Goal: Information Seeking & Learning: Learn about a topic

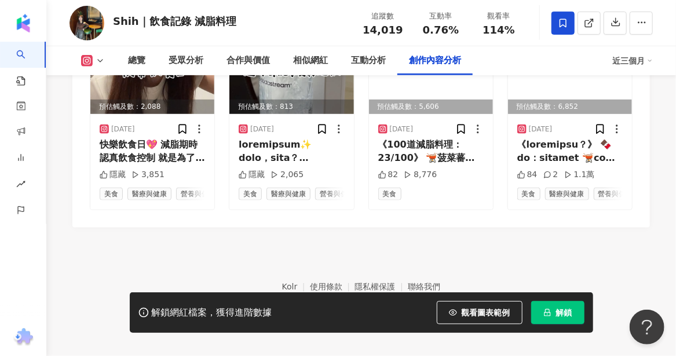
scroll to position [3556, 0]
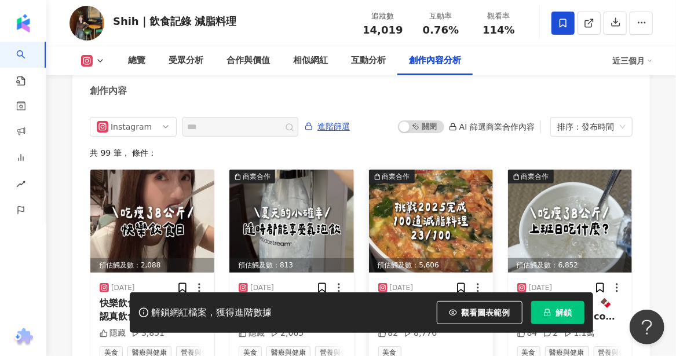
click at [431, 242] on img at bounding box center [431, 221] width 124 height 103
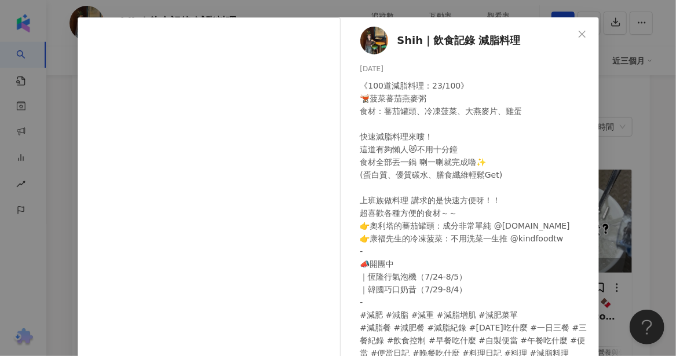
scroll to position [0, 0]
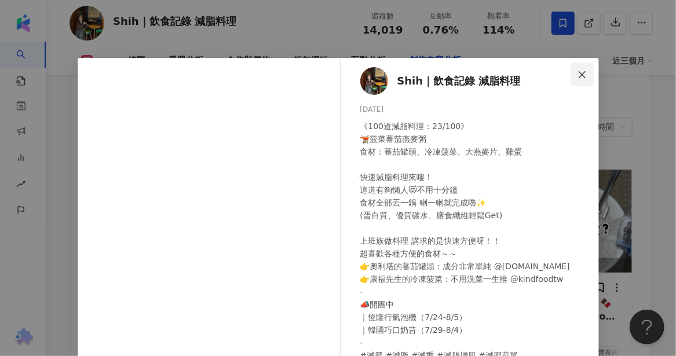
click at [583, 72] on span "Close" at bounding box center [581, 74] width 23 height 9
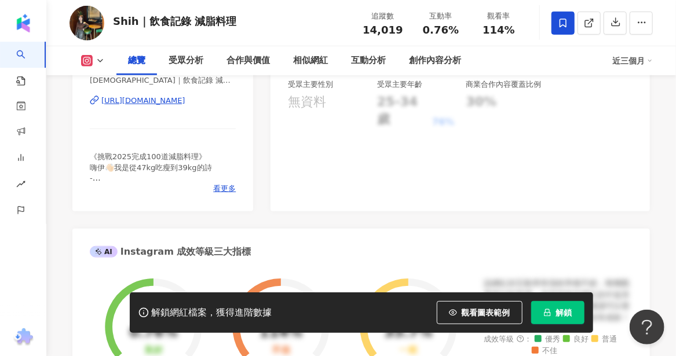
scroll to position [290, 0]
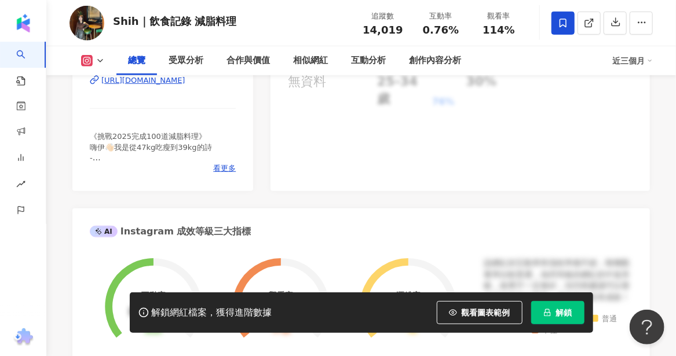
click at [159, 79] on div "https://www.instagram.com/shih_food_/" at bounding box center [143, 80] width 84 height 10
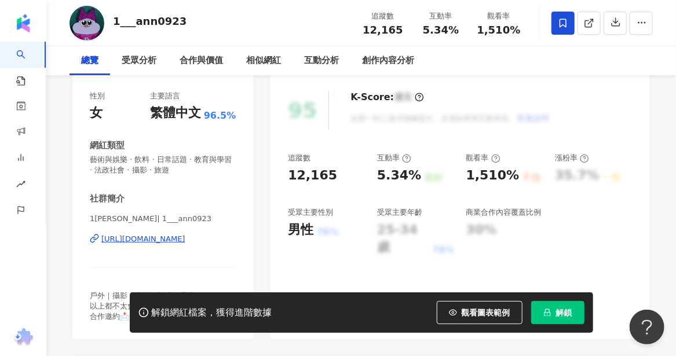
scroll to position [232, 0]
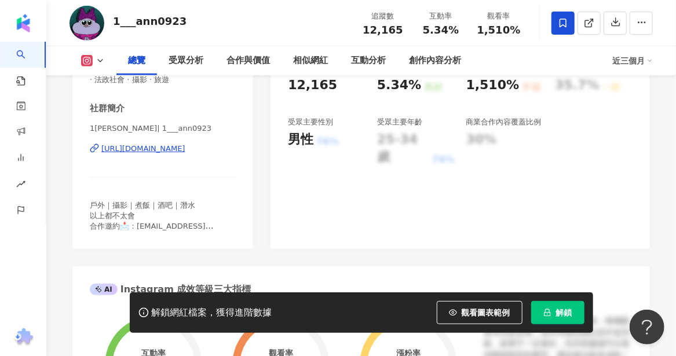
click at [160, 146] on div "[URL][DOMAIN_NAME]" at bounding box center [143, 149] width 84 height 10
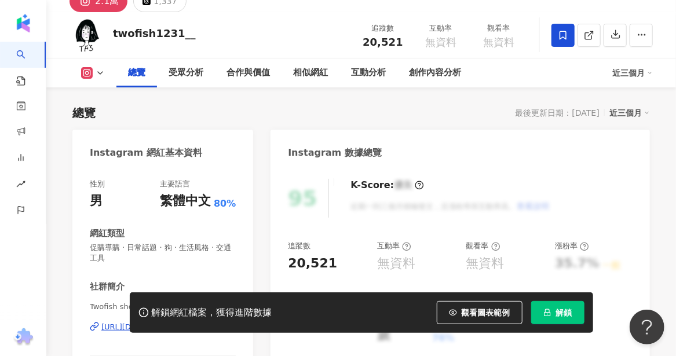
scroll to position [116, 0]
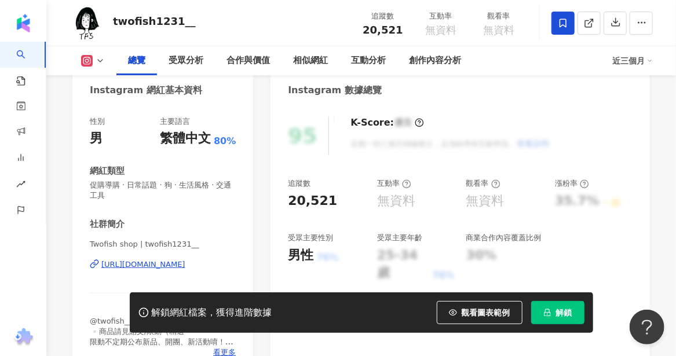
click at [149, 267] on div "https://www.instagram.com/twofish1231__/" at bounding box center [143, 264] width 84 height 10
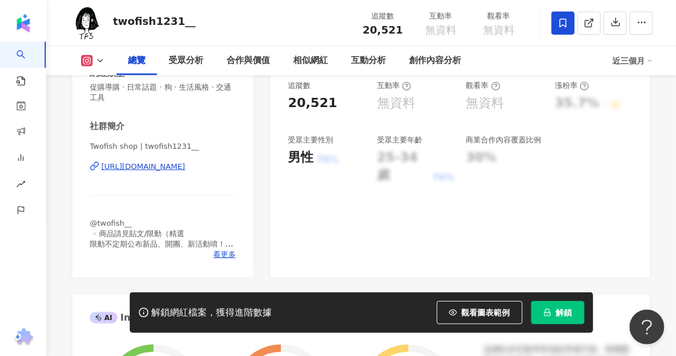
scroll to position [232, 0]
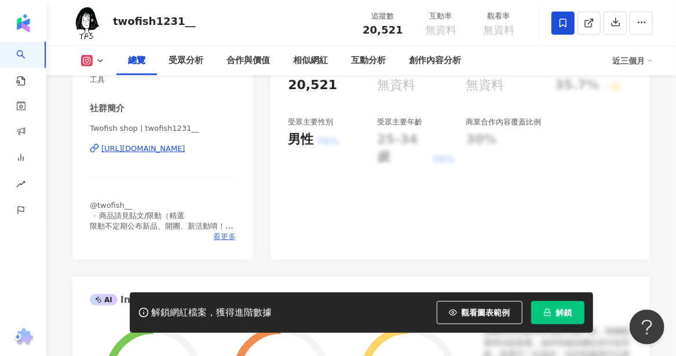
click at [224, 240] on span "看更多" at bounding box center [224, 237] width 23 height 10
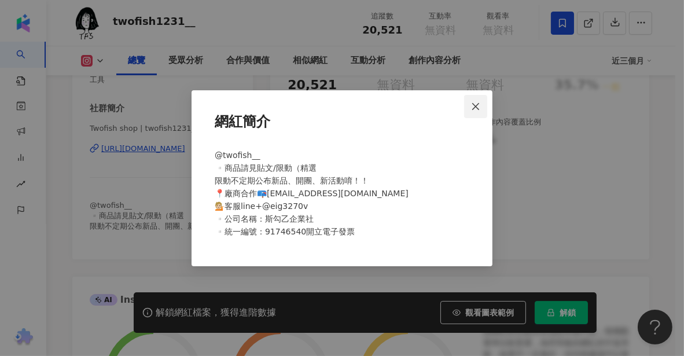
click at [481, 107] on span "Close" at bounding box center [475, 106] width 23 height 9
